Goal: Information Seeking & Learning: Learn about a topic

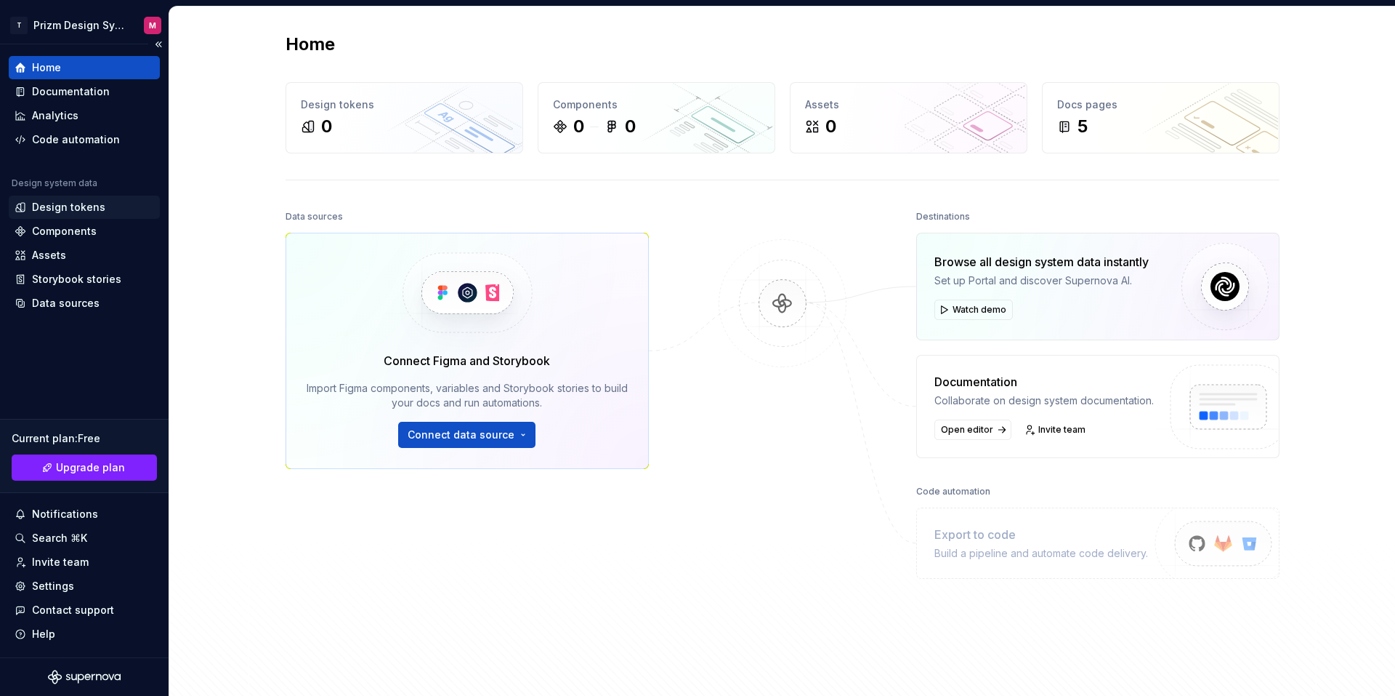
click at [80, 208] on div "Design tokens" at bounding box center [68, 207] width 73 height 15
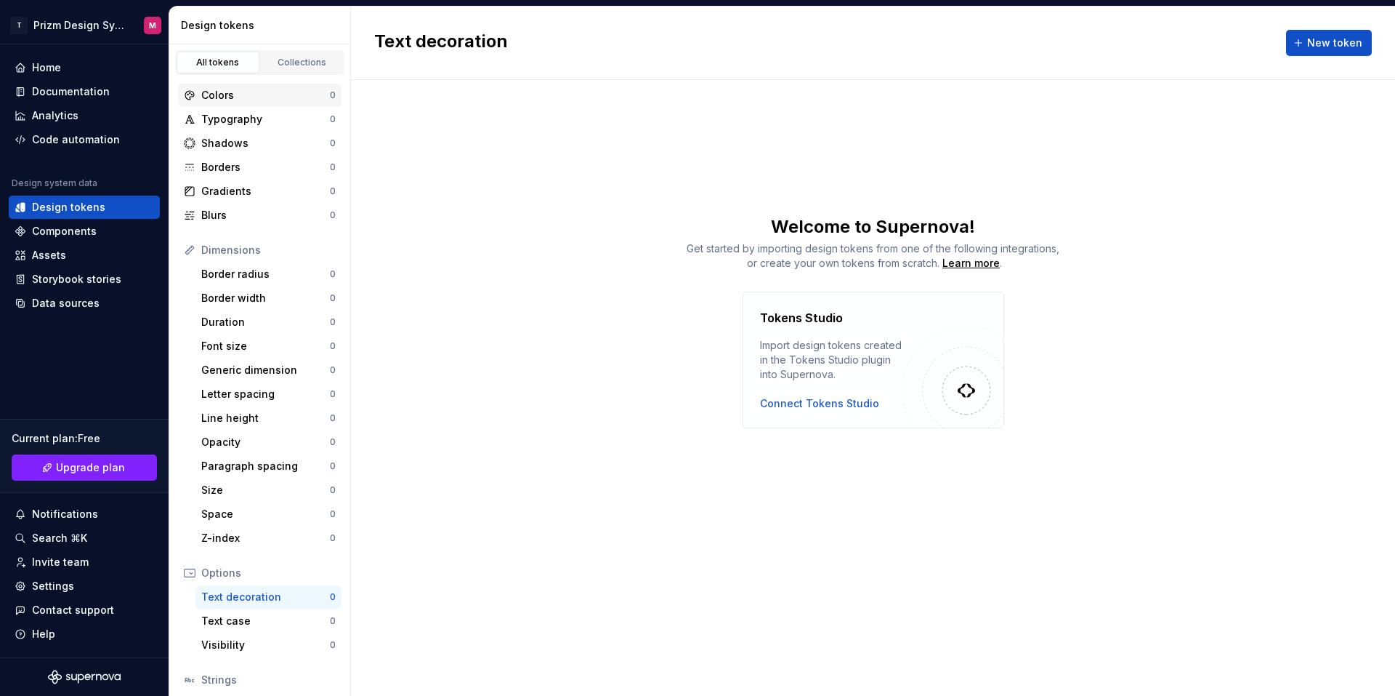
click at [225, 93] on div "Colors" at bounding box center [265, 95] width 129 height 15
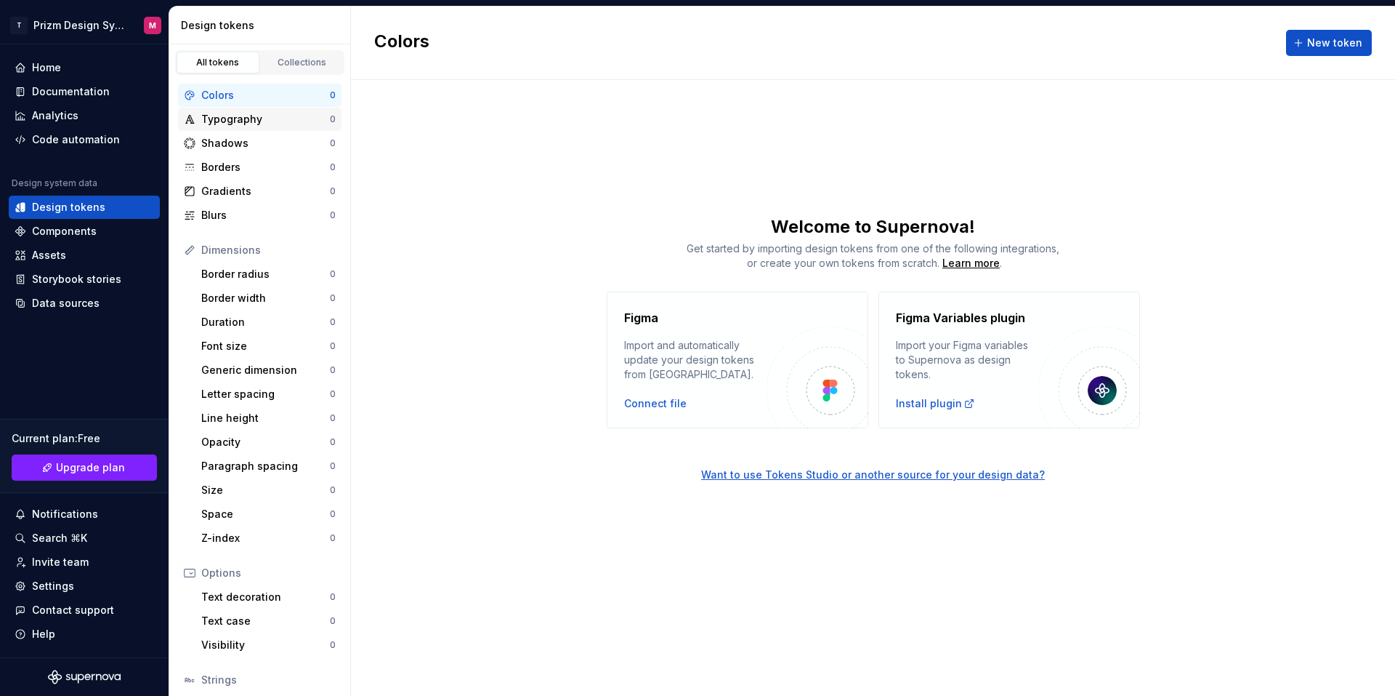
click at [233, 121] on div "Typography" at bounding box center [265, 119] width 129 height 15
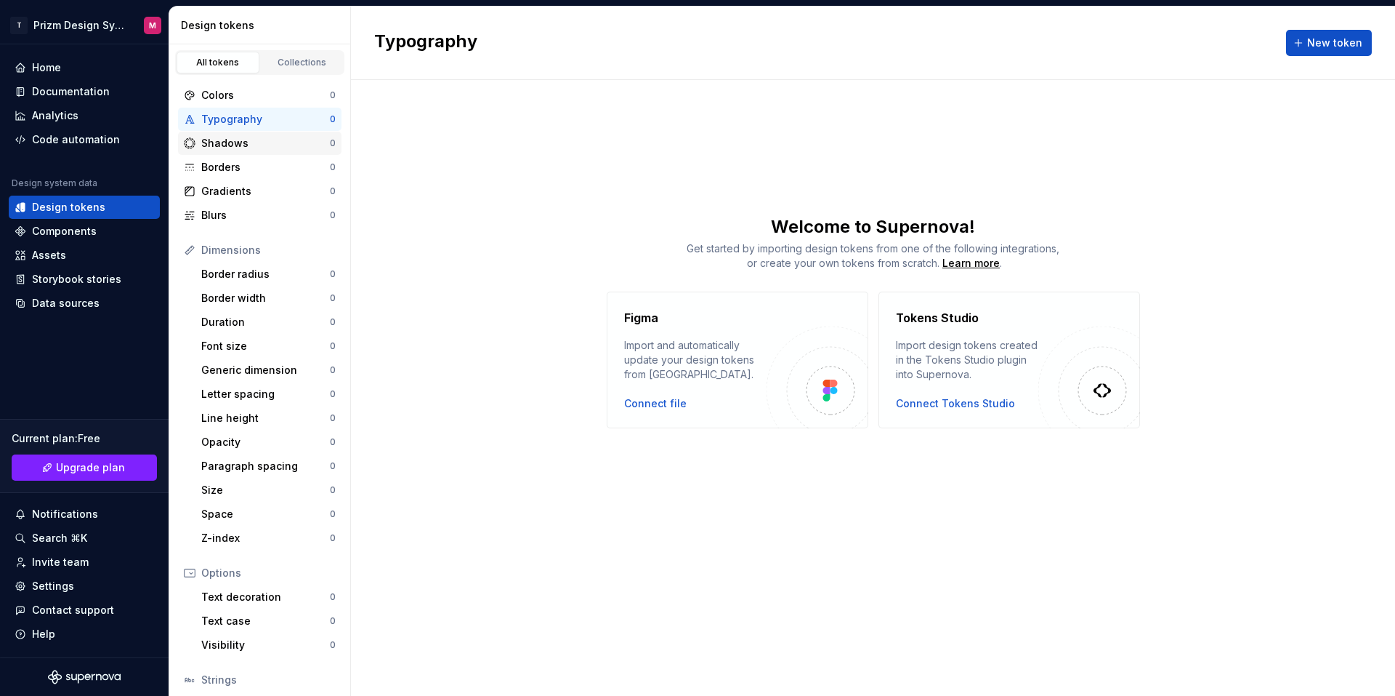
click at [233, 142] on div "Shadows" at bounding box center [265, 143] width 129 height 15
click at [230, 167] on div "Borders" at bounding box center [265, 167] width 129 height 15
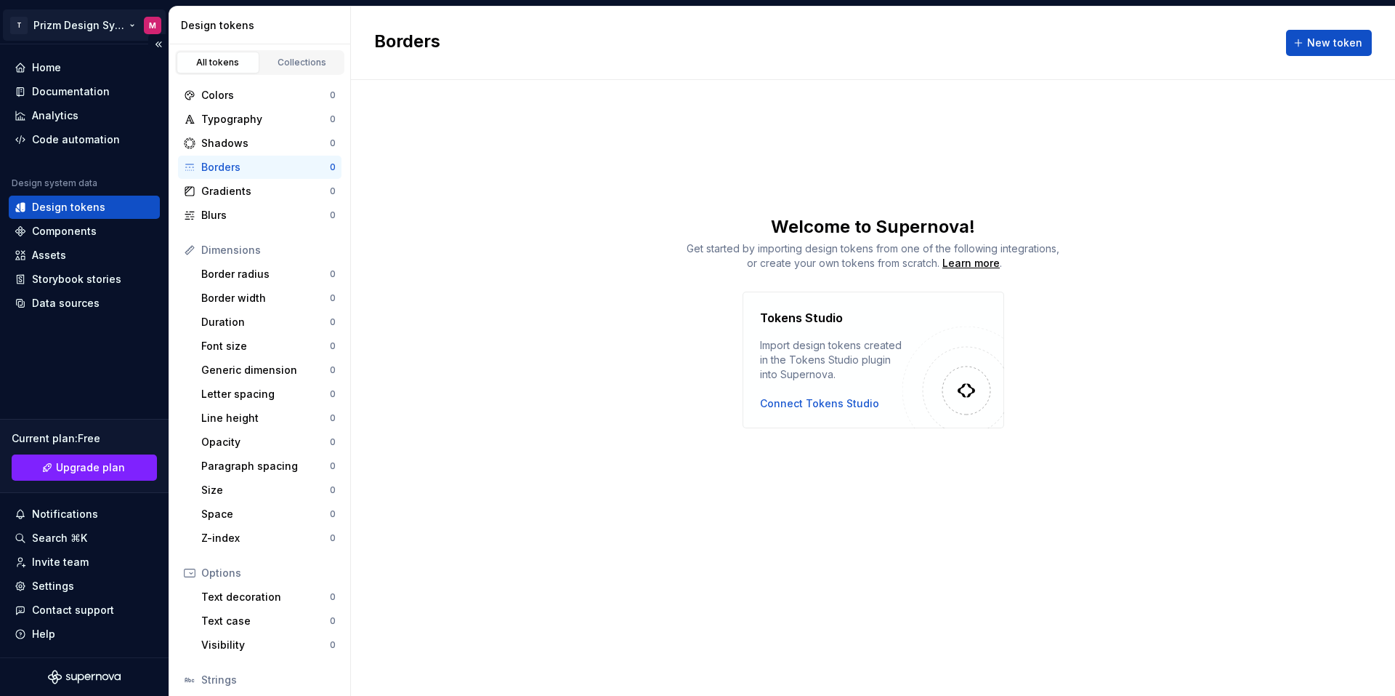
click at [83, 20] on html "T Prizm Design System M Home Documentation Analytics Code automation Design sys…" at bounding box center [697, 348] width 1395 height 696
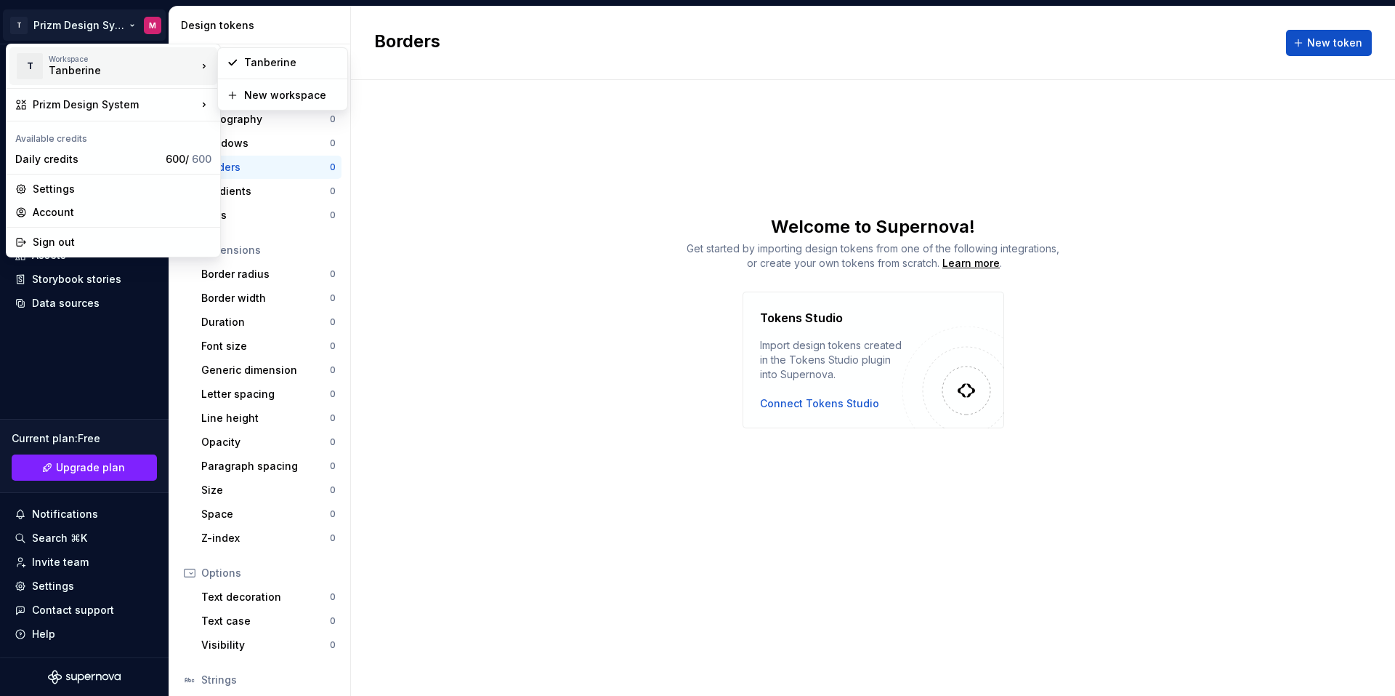
click at [80, 65] on div "Tanberine" at bounding box center [111, 70] width 124 height 15
click at [267, 97] on div "New workspace" at bounding box center [291, 95] width 94 height 15
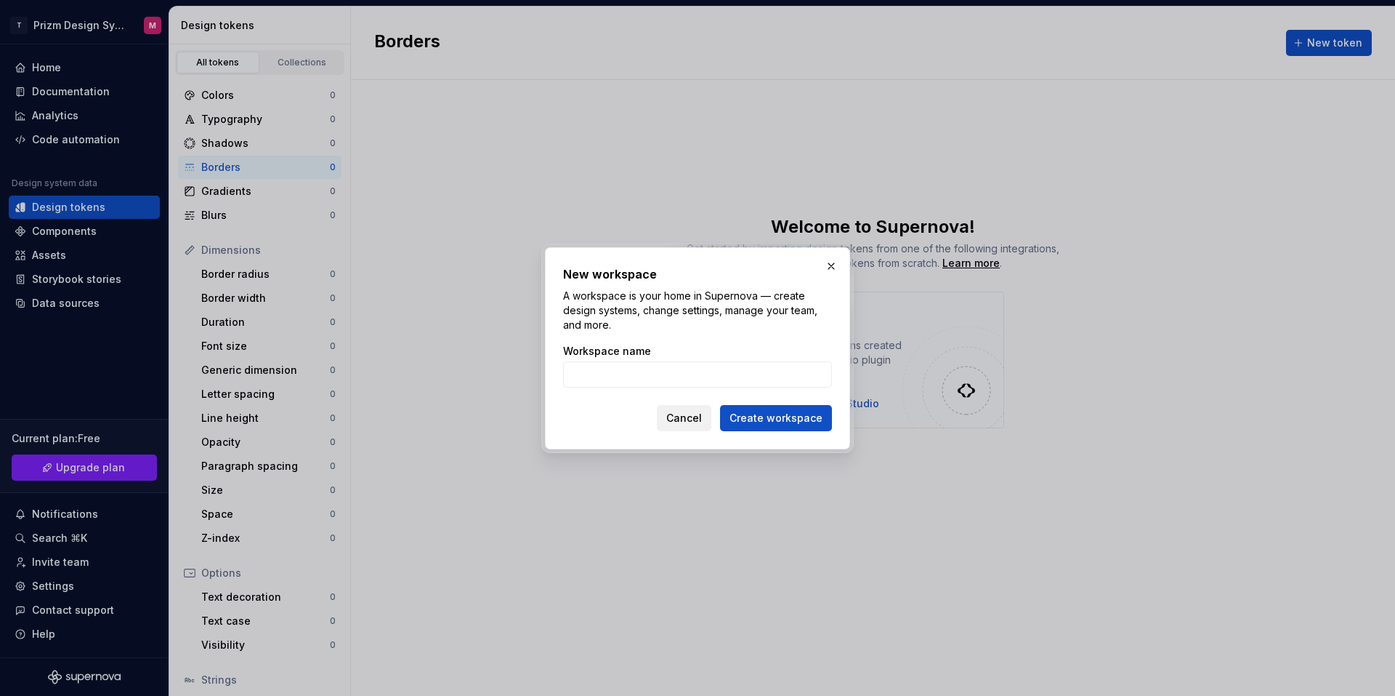
click at [684, 416] on span "Cancel" at bounding box center [684, 418] width 36 height 15
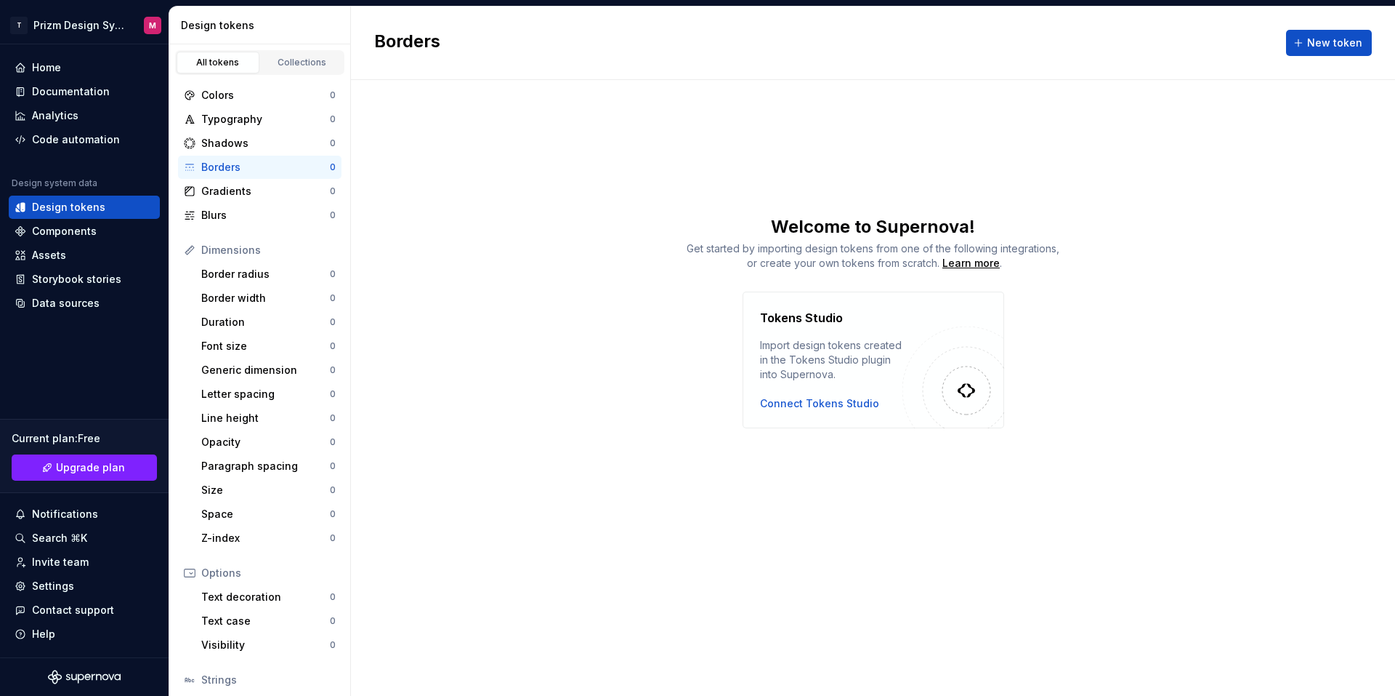
click at [1230, 177] on div "Borders New token Welcome to Supernova! Get started by importing design tokens …" at bounding box center [873, 351] width 1044 height 689
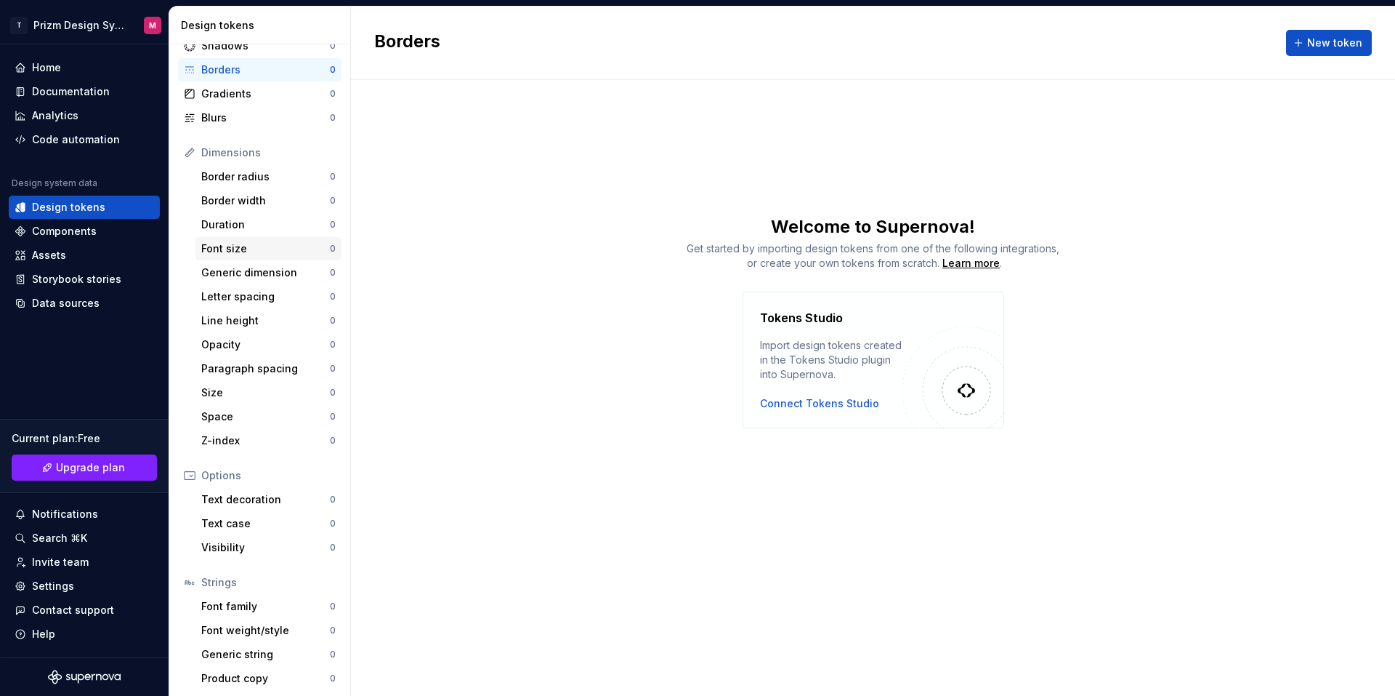
scroll to position [100, 0]
click at [480, 246] on div "Get started by importing design tokens from one of the following integrations, …" at bounding box center [873, 255] width 1044 height 29
click at [231, 411] on div "Space" at bounding box center [265, 413] width 129 height 15
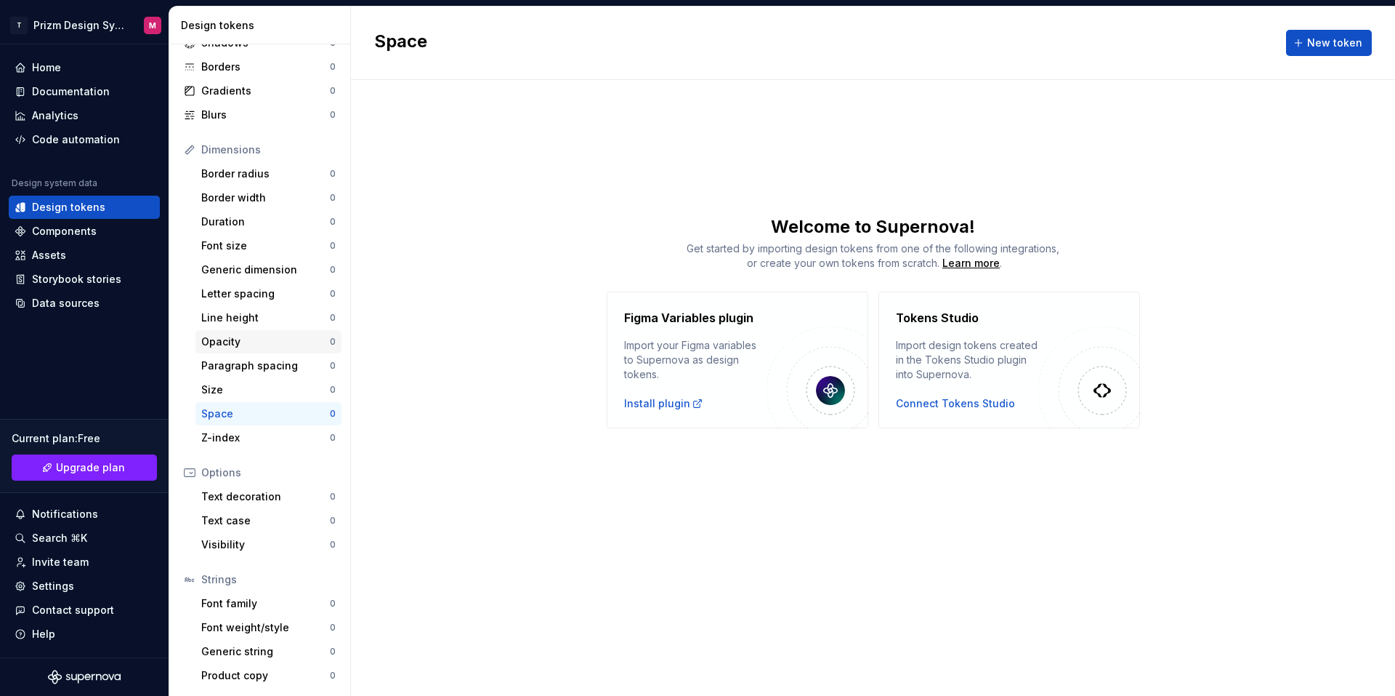
click at [230, 342] on div "Opacity" at bounding box center [265, 341] width 129 height 15
click at [81, 232] on div "Components" at bounding box center [64, 231] width 65 height 15
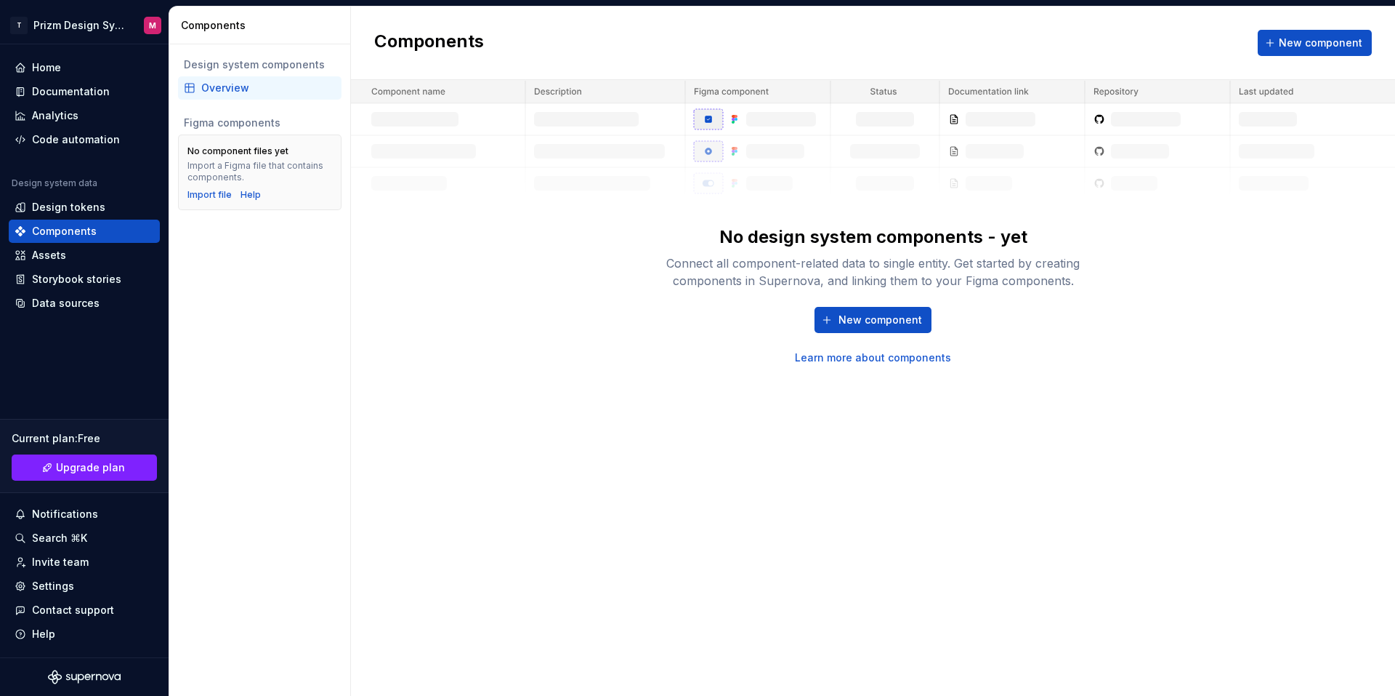
click at [492, 273] on div "No design system components - yet Connect all component-related data to single …" at bounding box center [873, 222] width 1044 height 285
